Goal: Task Accomplishment & Management: Manage account settings

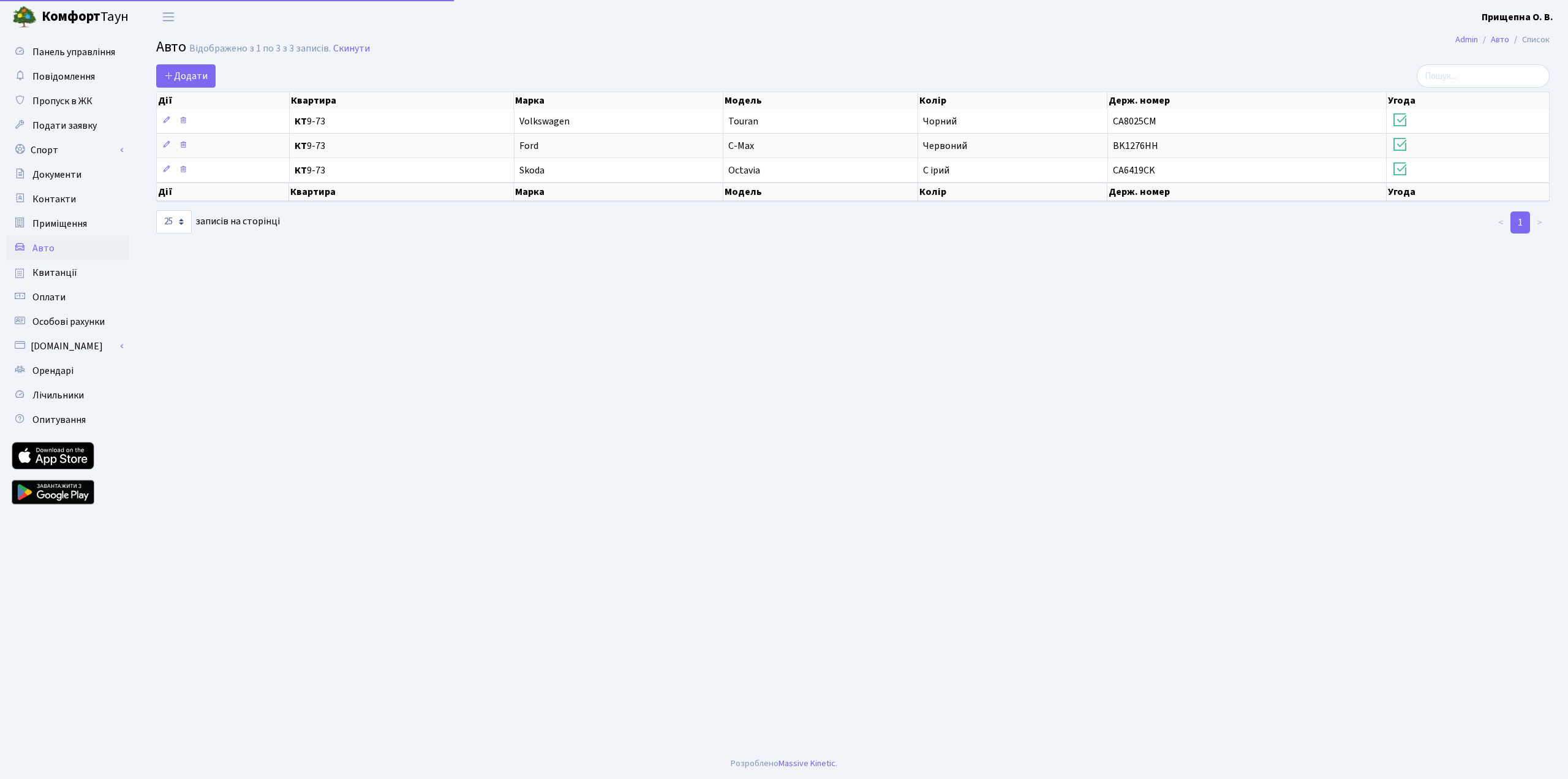
select select "25"
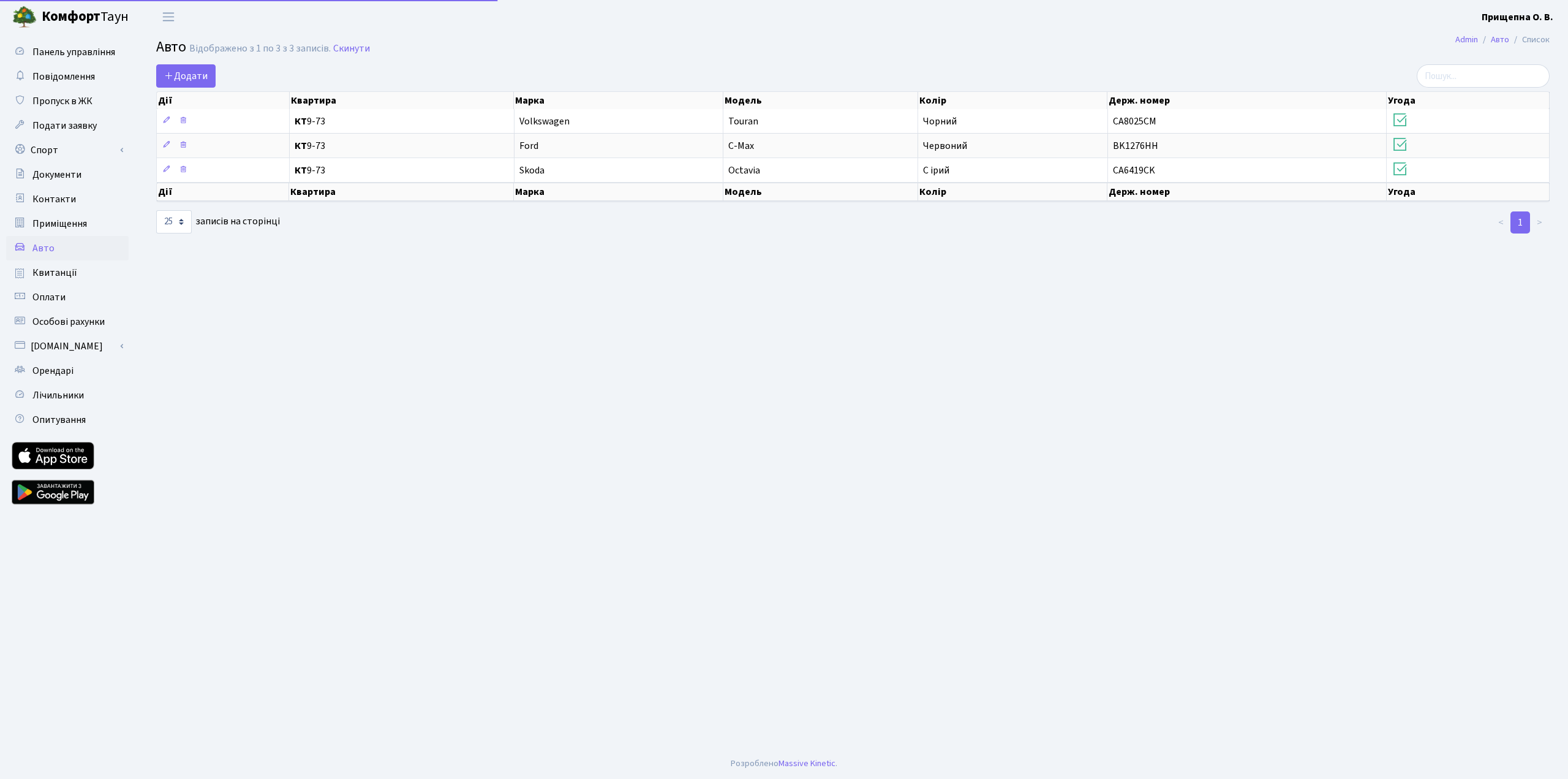
select select "25"
click at [395, 286] on main "Admin Авто Список Авто Відображено з 1 по 3 з 3 записів. Скинути Додати Дії Ква…" at bounding box center [853, 391] width 1431 height 714
drag, startPoint x: 1487, startPoint y: 377, endPoint x: 1109, endPoint y: 265, distance: 394.2
click at [1487, 377] on main "Admin Авто Список Авто Відображено з 1 по 3 з 3 записів. Скинути Додати Дії Ква…" at bounding box center [853, 391] width 1431 height 714
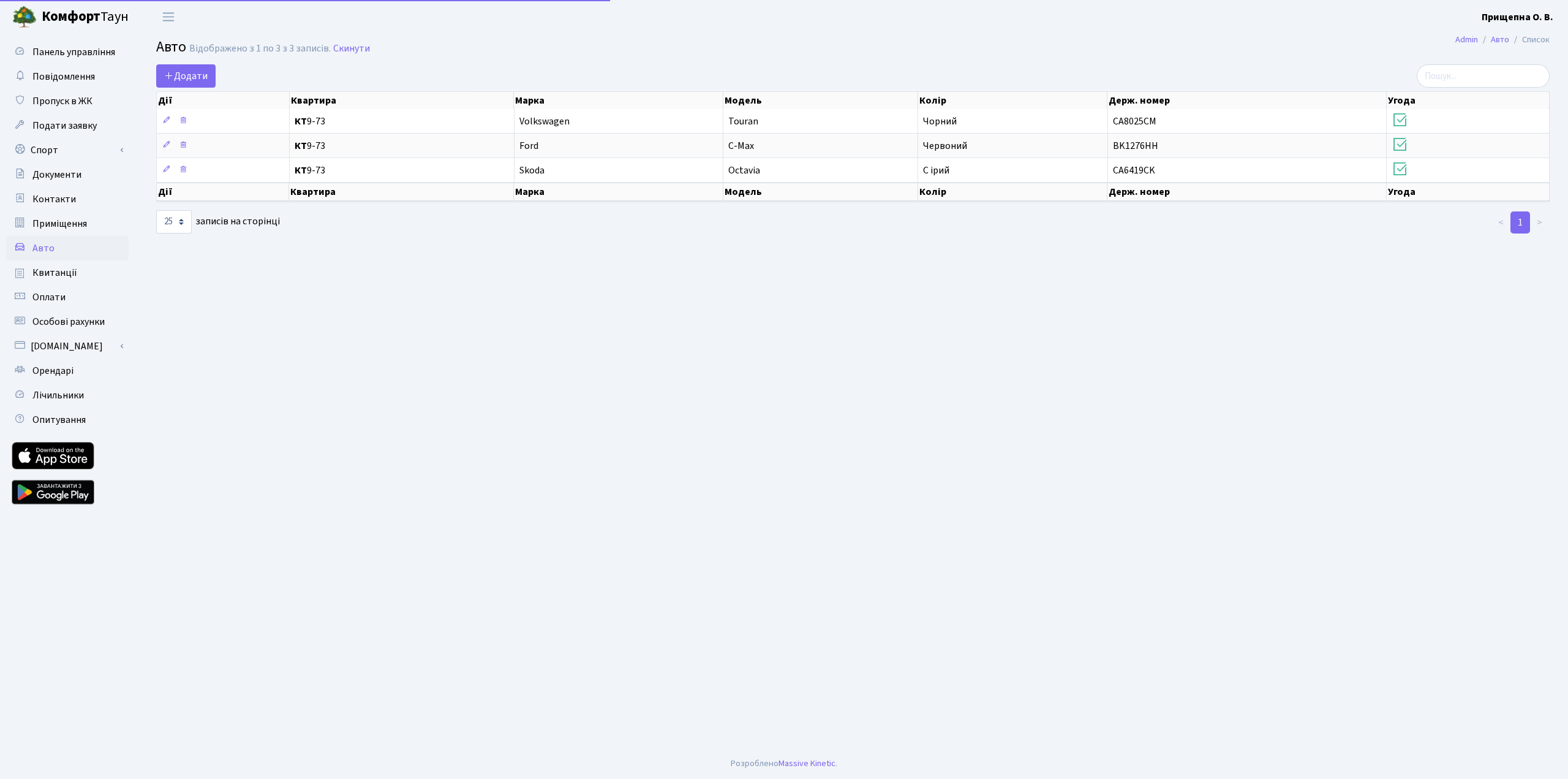
select select "25"
